Goal: Check status: Check status

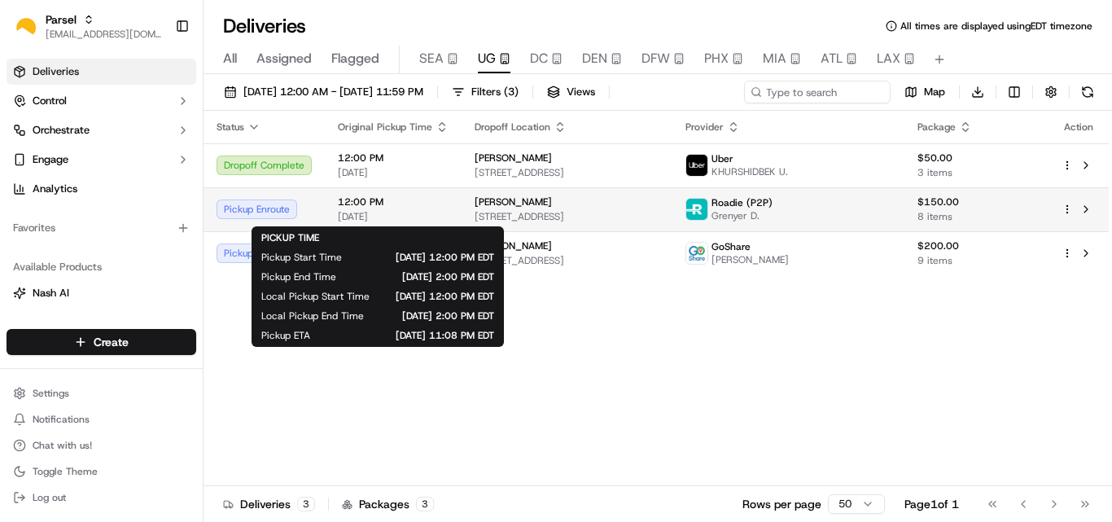
click at [442, 215] on span "[DATE]" at bounding box center [393, 216] width 111 height 13
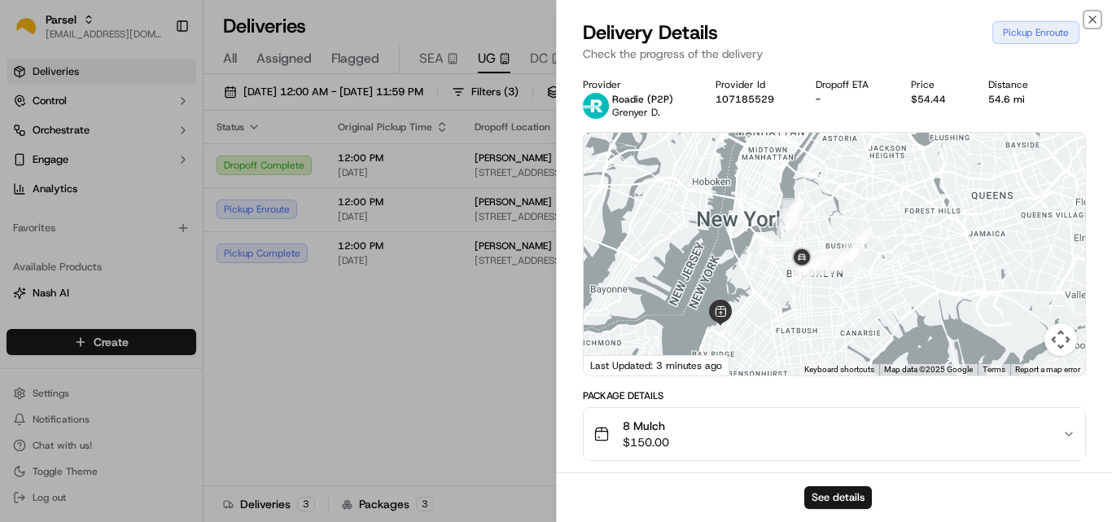
drag, startPoint x: 1095, startPoint y: 15, endPoint x: 1084, endPoint y: 19, distance: 11.3
click at [1094, 15] on icon "button" at bounding box center [1092, 19] width 13 height 13
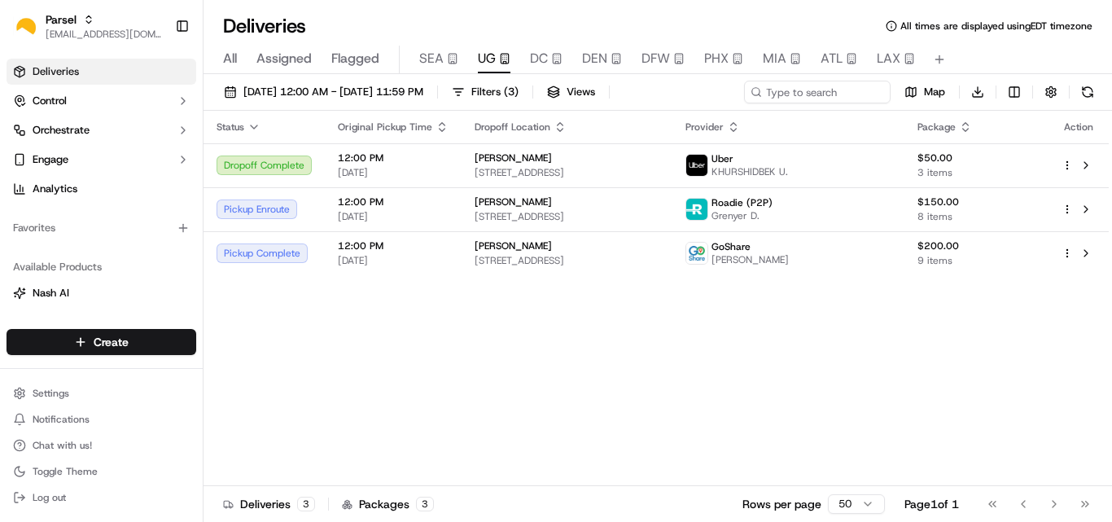
drag, startPoint x: 416, startPoint y: 431, endPoint x: 392, endPoint y: 409, distance: 32.3
click at [416, 429] on div "Status Original Pickup Time Dropoff Location Provider Package Action Dropoff Co…" at bounding box center [656, 298] width 905 height 375
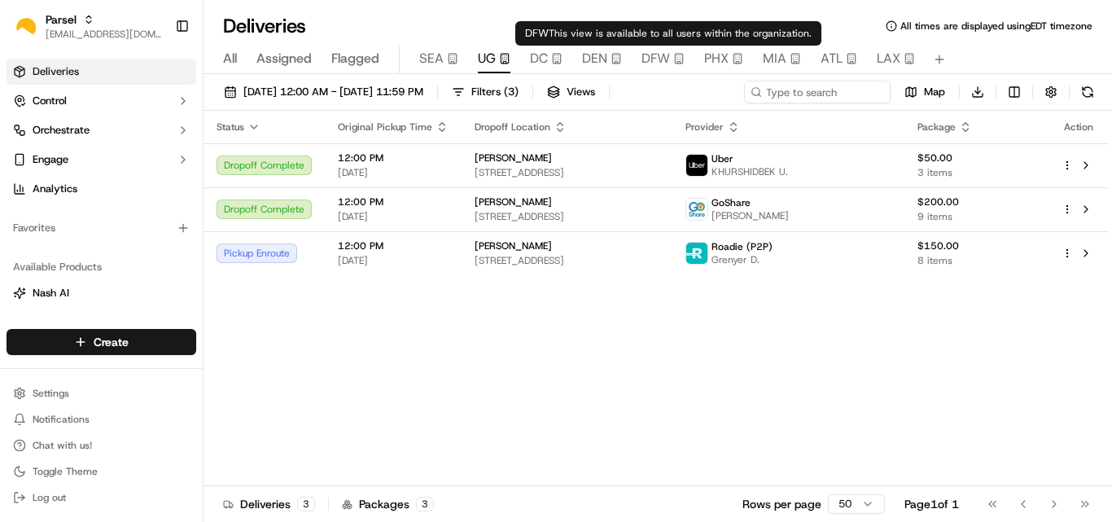
drag, startPoint x: 518, startPoint y: 368, endPoint x: 488, endPoint y: 286, distance: 87.3
click at [518, 367] on div "Status Original Pickup Time Dropoff Location Provider Package Action Dropoff Co…" at bounding box center [656, 298] width 905 height 375
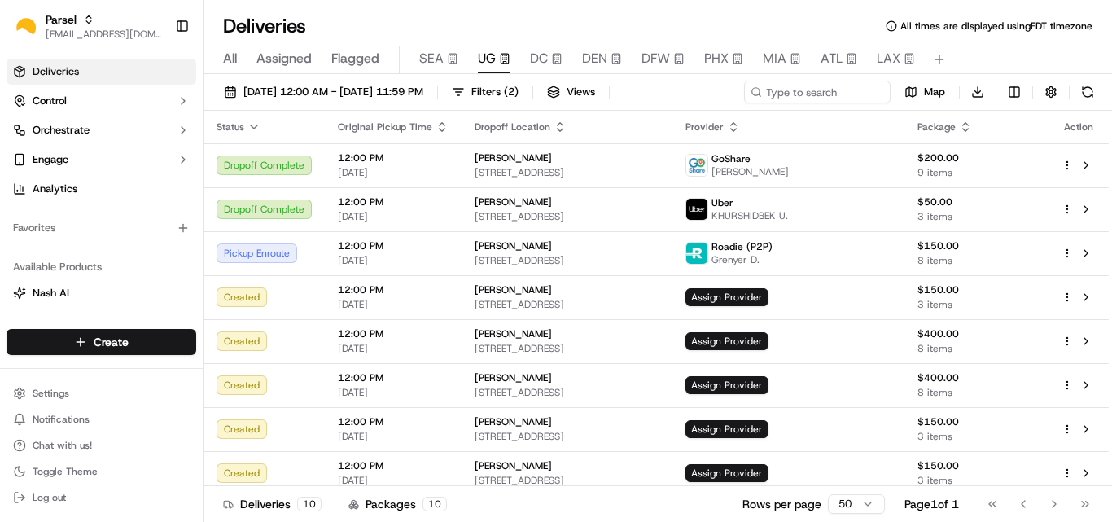
click at [381, 7] on div "Deliveries All times are displayed using EDT timezone All Assigned Flagged SEA …" at bounding box center [658, 261] width 908 height 522
